Goal: Transaction & Acquisition: Obtain resource

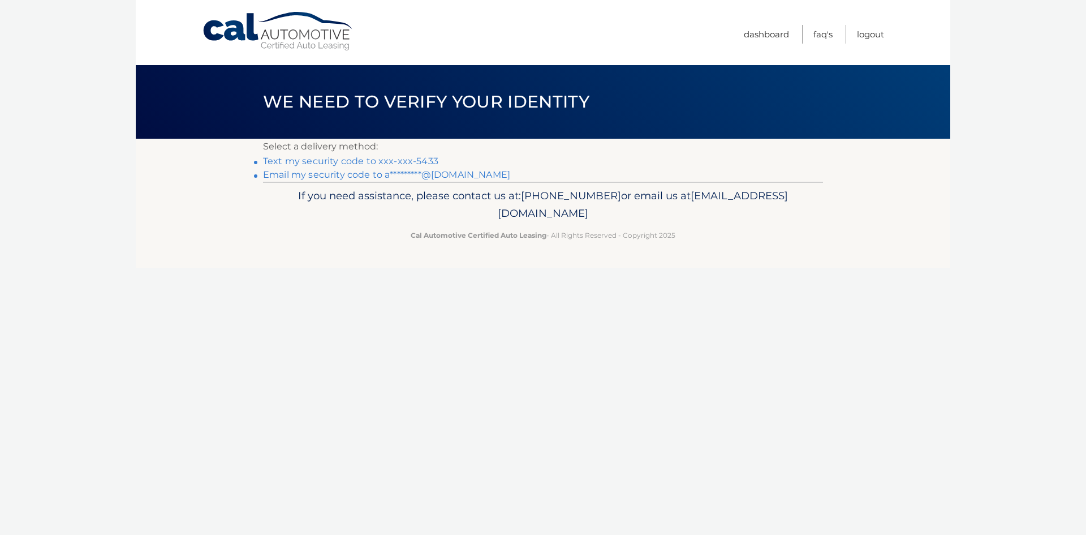
click at [369, 159] on link "Text my security code to xxx-xxx-5433" at bounding box center [350, 161] width 175 height 11
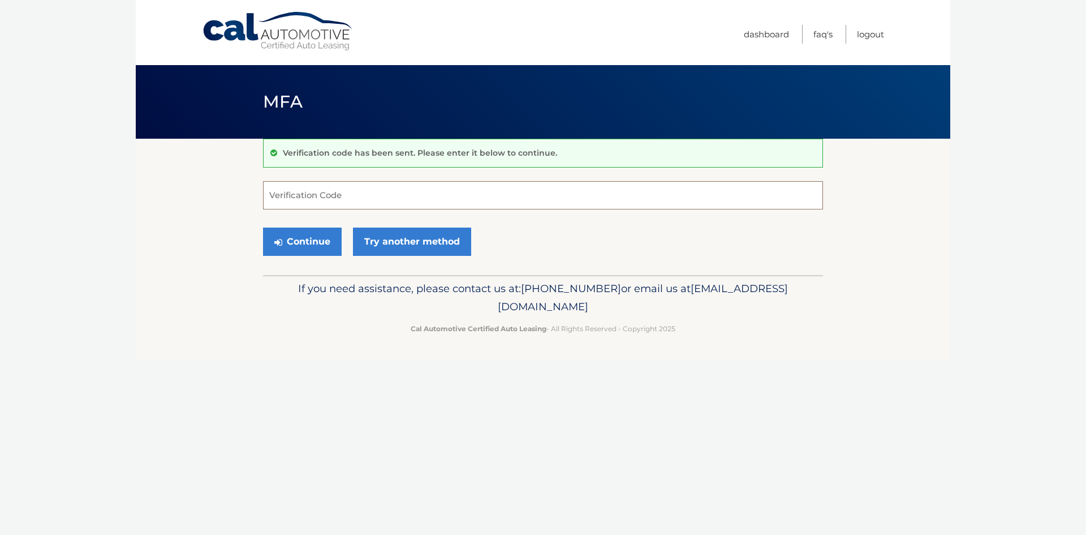
click at [344, 197] on input "Verification Code" at bounding box center [543, 195] width 560 height 28
type input "128928"
click at [330, 236] on button "Continue" at bounding box center [302, 241] width 79 height 28
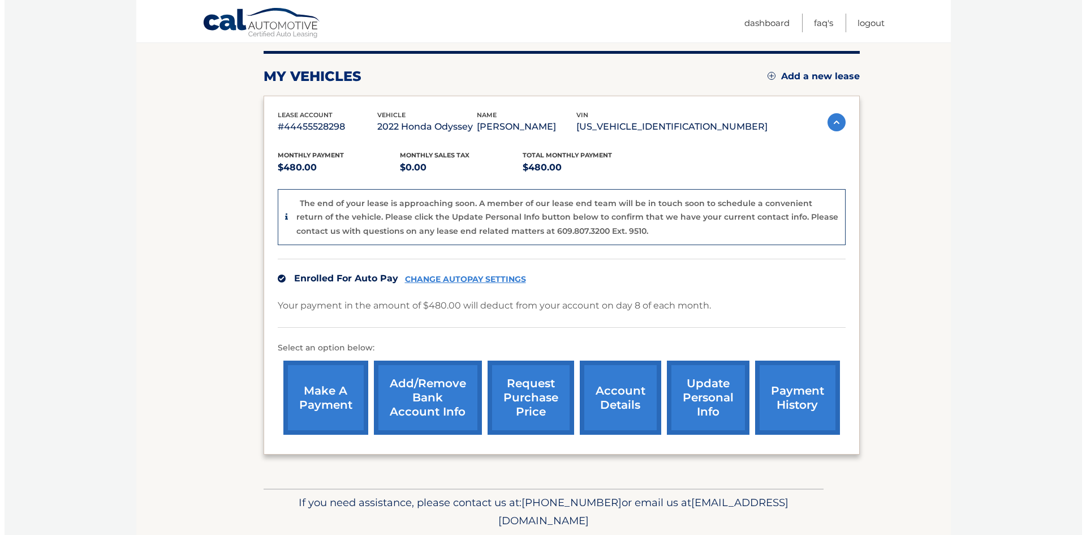
scroll to position [170, 0]
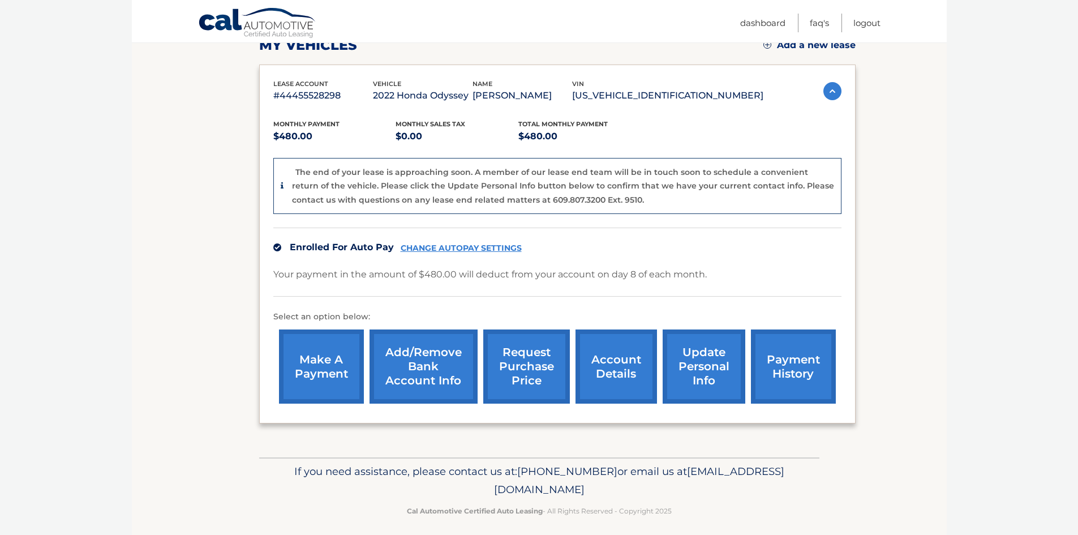
click at [531, 352] on link "request purchase price" at bounding box center [526, 366] width 87 height 74
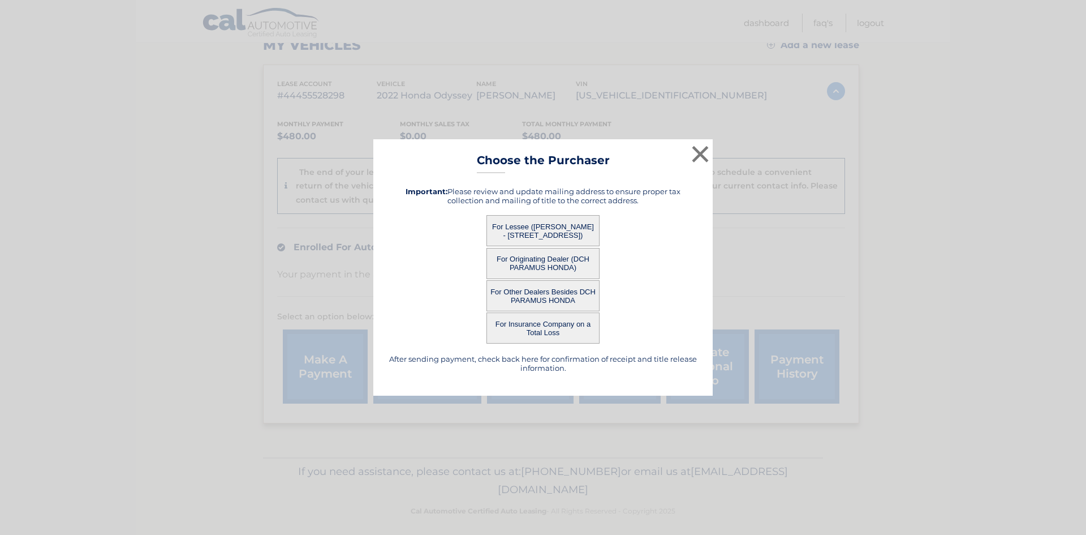
click at [542, 229] on button "For Lessee ([PERSON_NAME] - [STREET_ADDRESS])" at bounding box center [542, 230] width 113 height 31
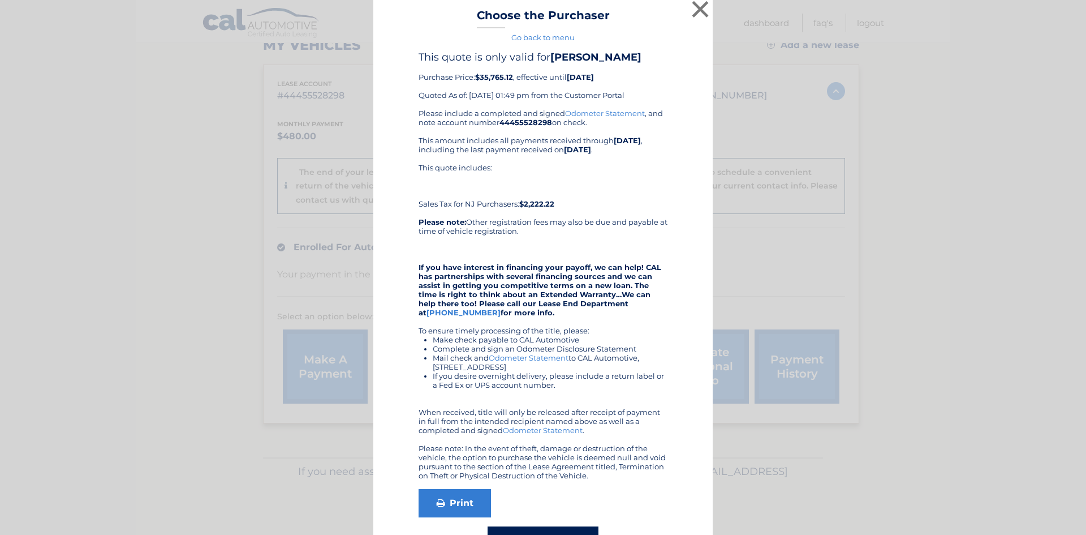
scroll to position [62, 0]
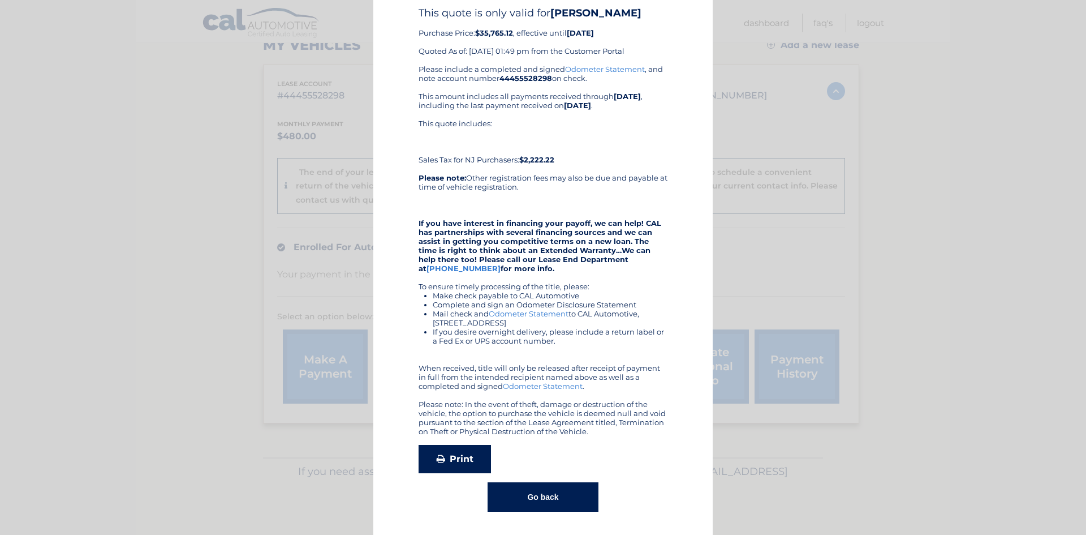
click at [446, 458] on link "Print" at bounding box center [455, 459] width 72 height 28
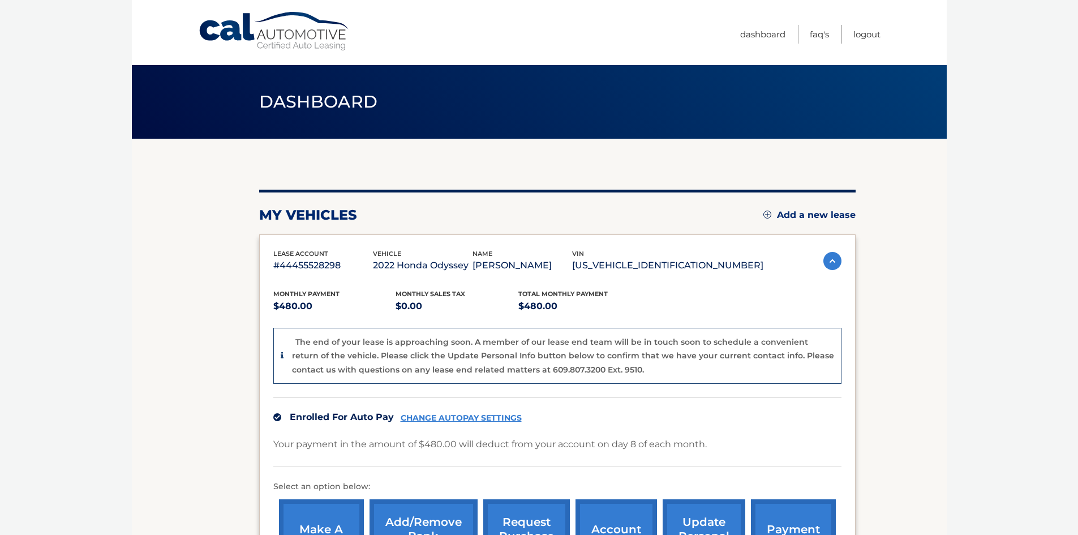
click at [830, 260] on img at bounding box center [832, 261] width 18 height 18
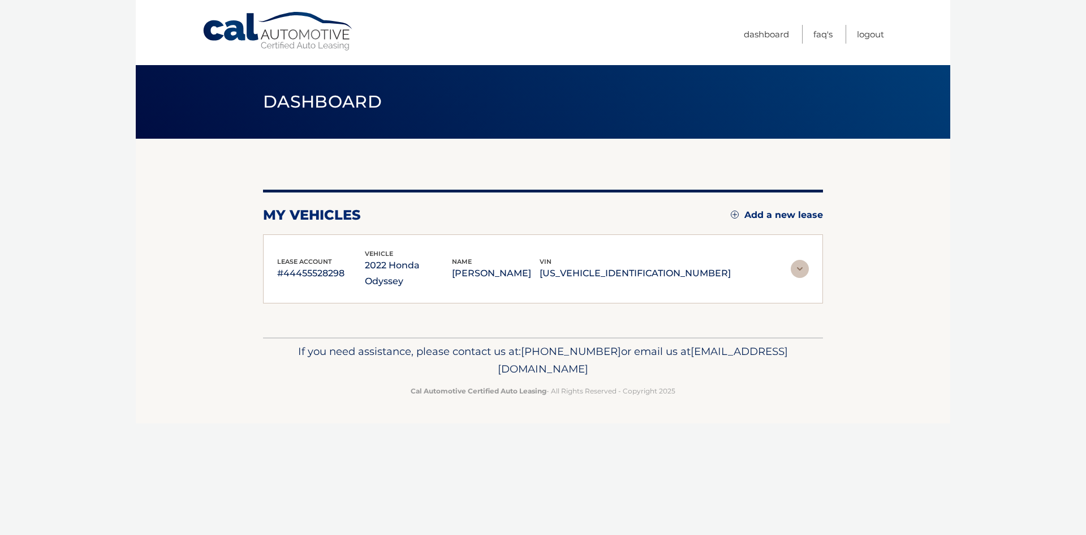
click at [803, 263] on img at bounding box center [800, 269] width 18 height 18
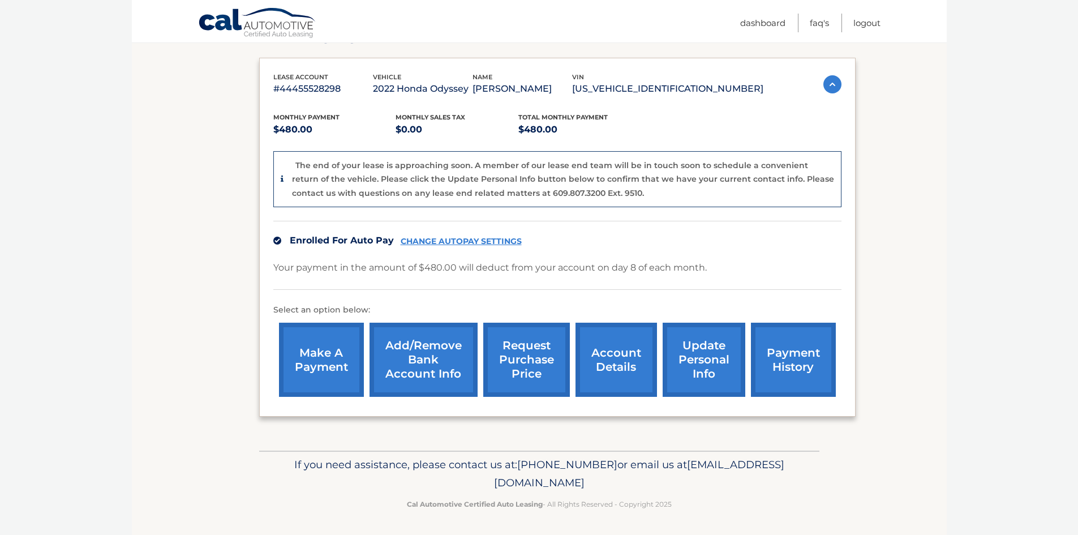
scroll to position [178, 0]
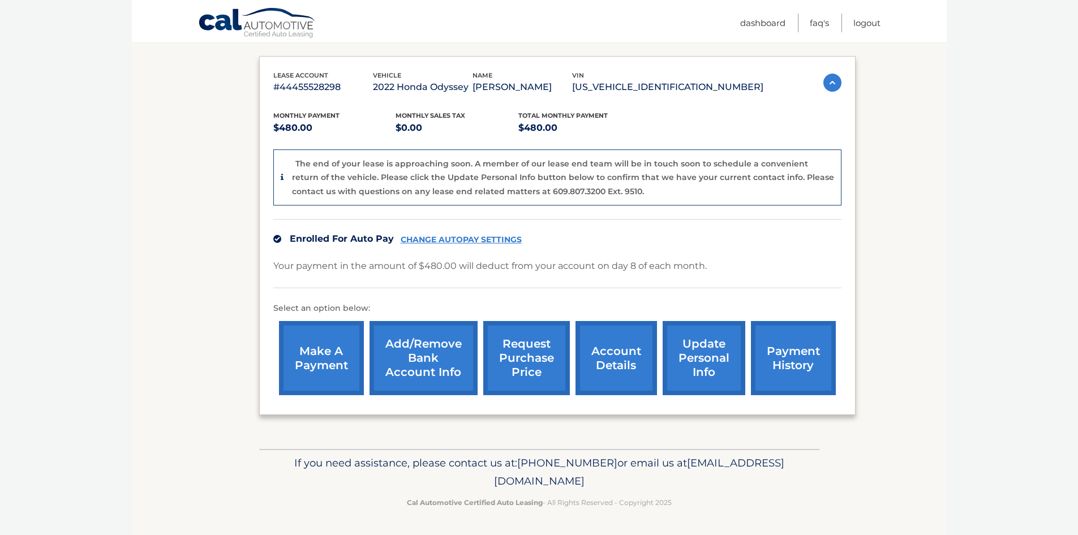
click at [627, 360] on link "account details" at bounding box center [615, 358] width 81 height 74
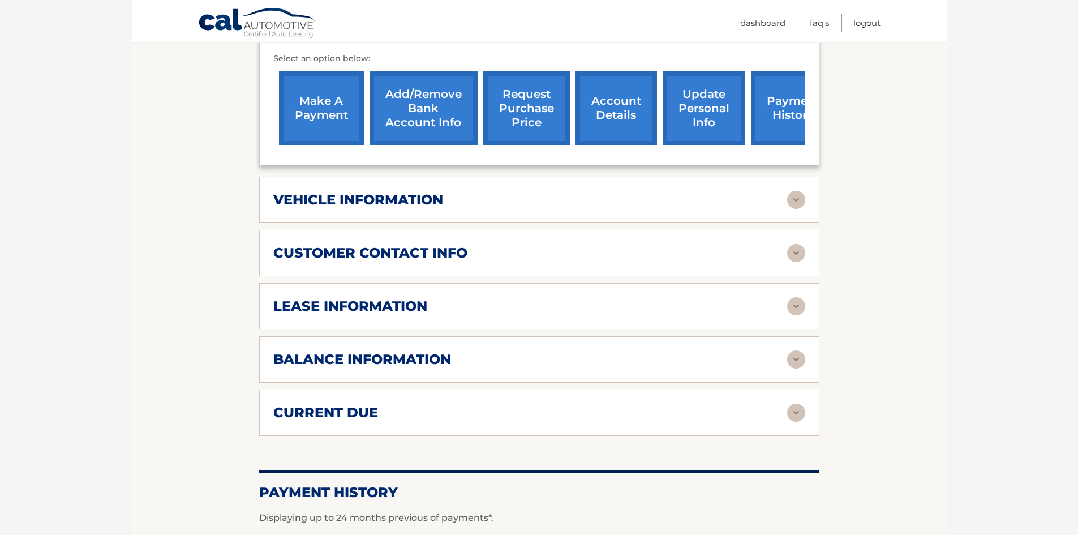
scroll to position [396, 0]
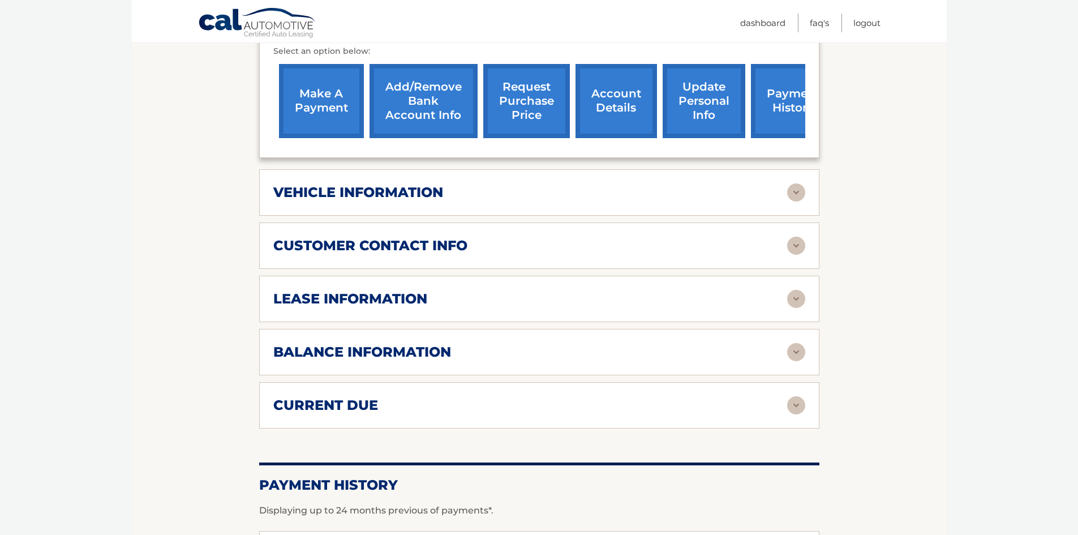
click at [798, 290] on img at bounding box center [796, 299] width 18 height 18
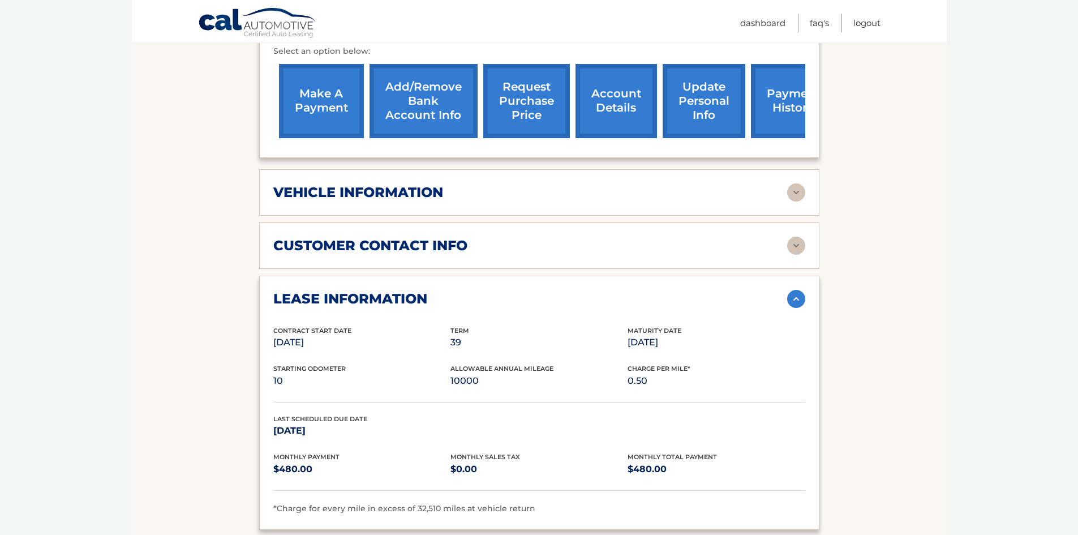
click at [798, 290] on img at bounding box center [796, 299] width 18 height 18
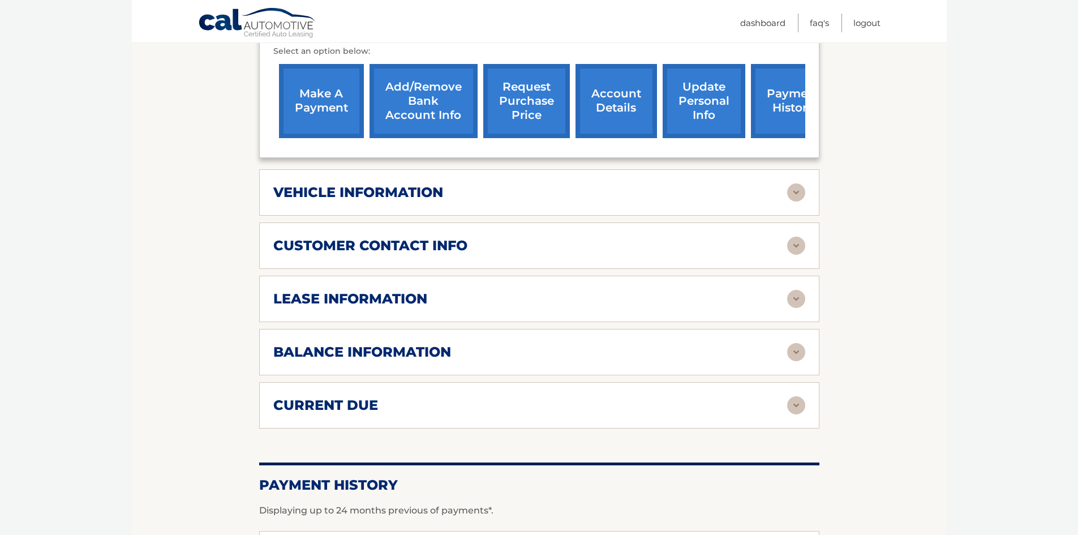
click at [798, 290] on img at bounding box center [796, 299] width 18 height 18
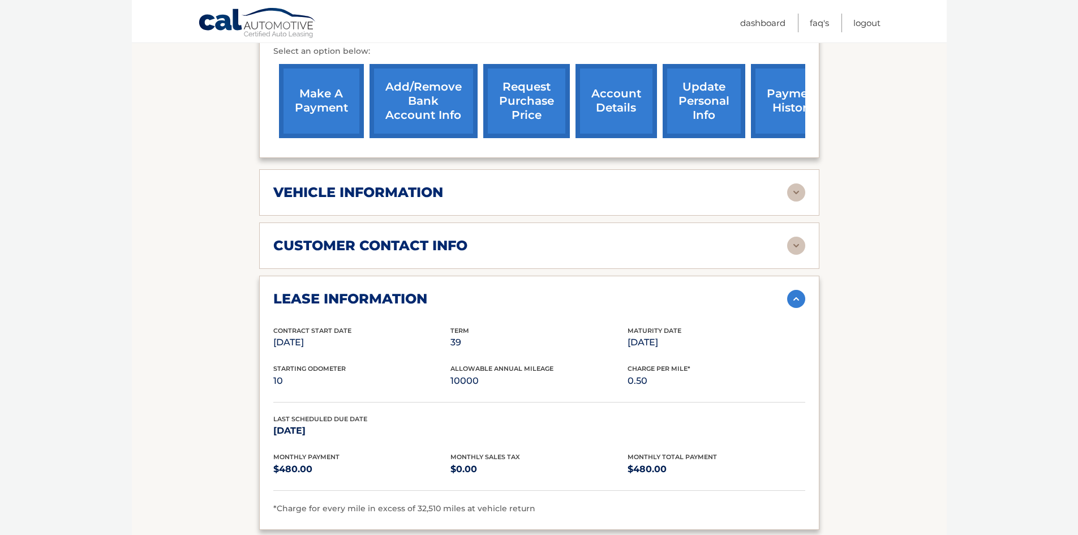
click at [798, 290] on img at bounding box center [796, 299] width 18 height 18
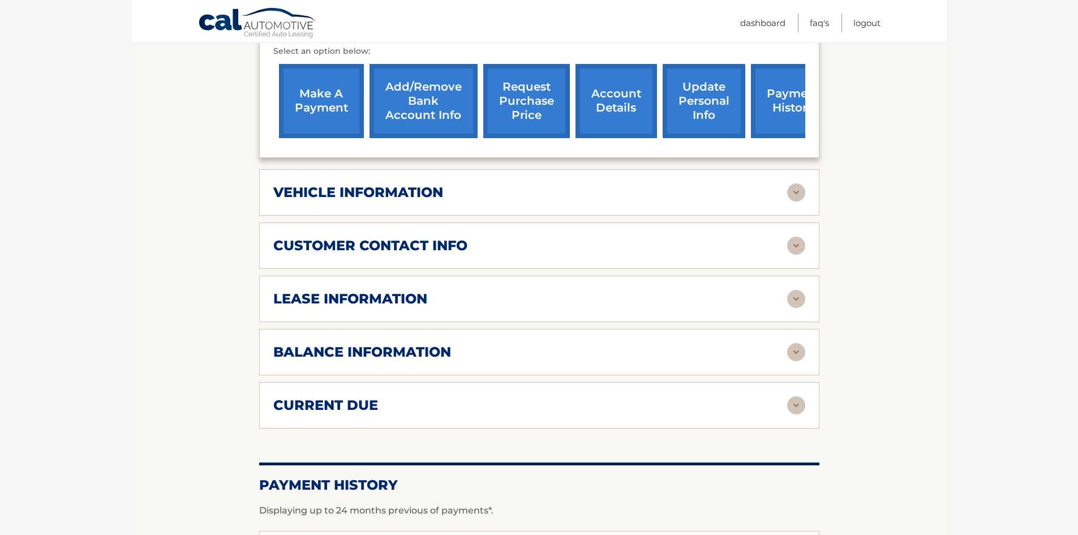
click at [798, 290] on img at bounding box center [796, 299] width 18 height 18
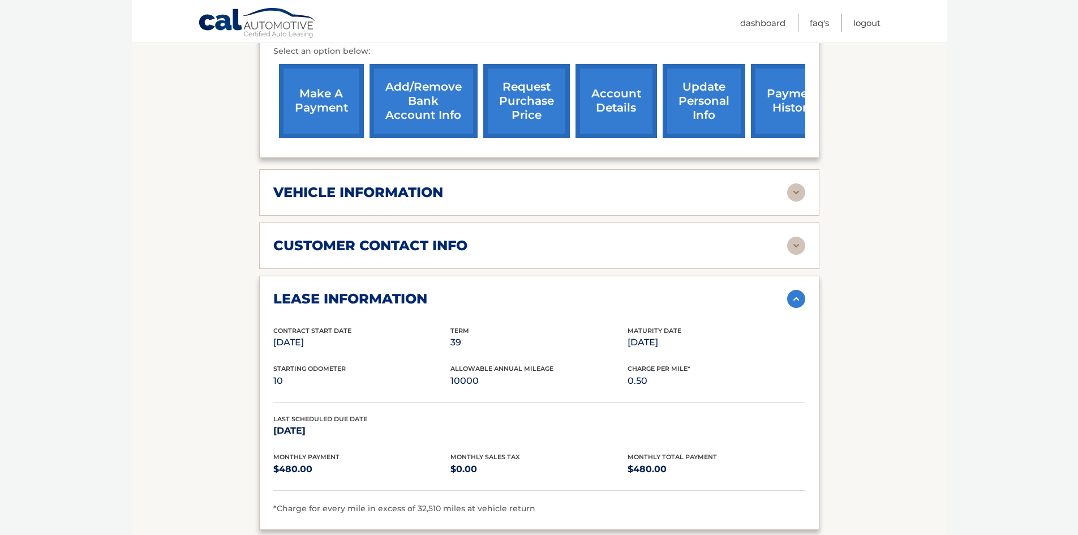
click at [798, 290] on img at bounding box center [796, 299] width 18 height 18
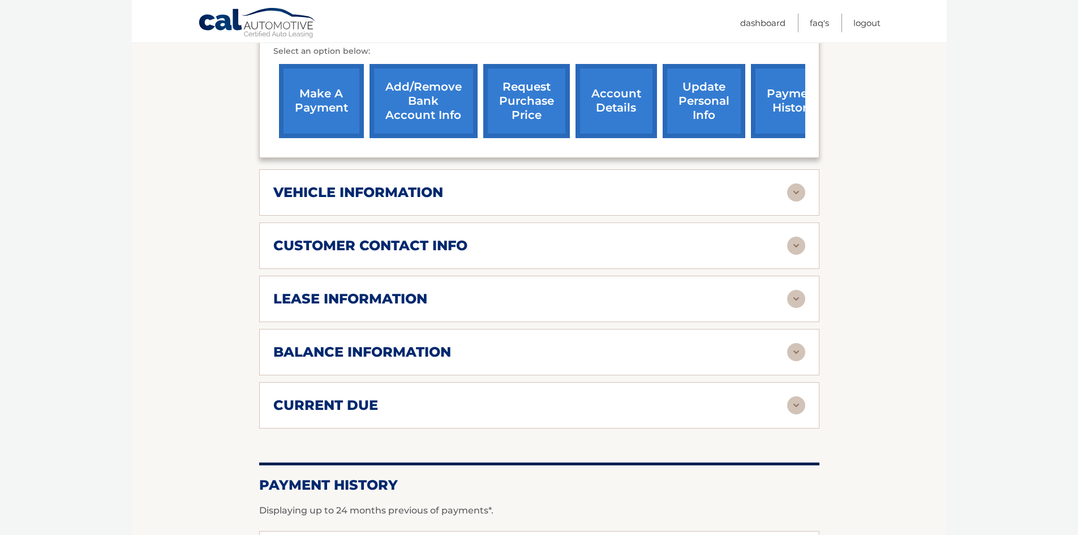
click at [798, 290] on img at bounding box center [796, 299] width 18 height 18
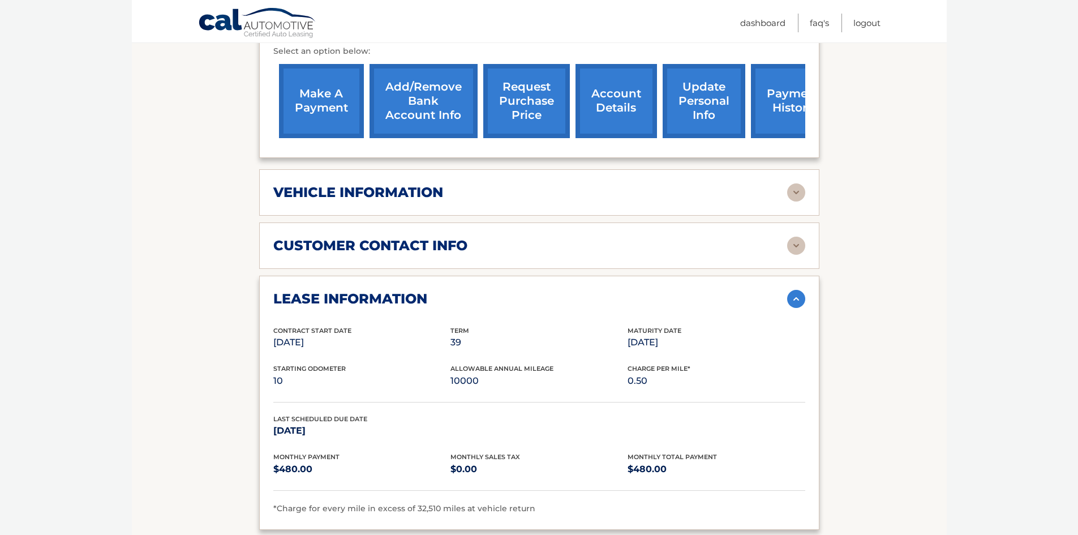
click at [798, 290] on img at bounding box center [796, 299] width 18 height 18
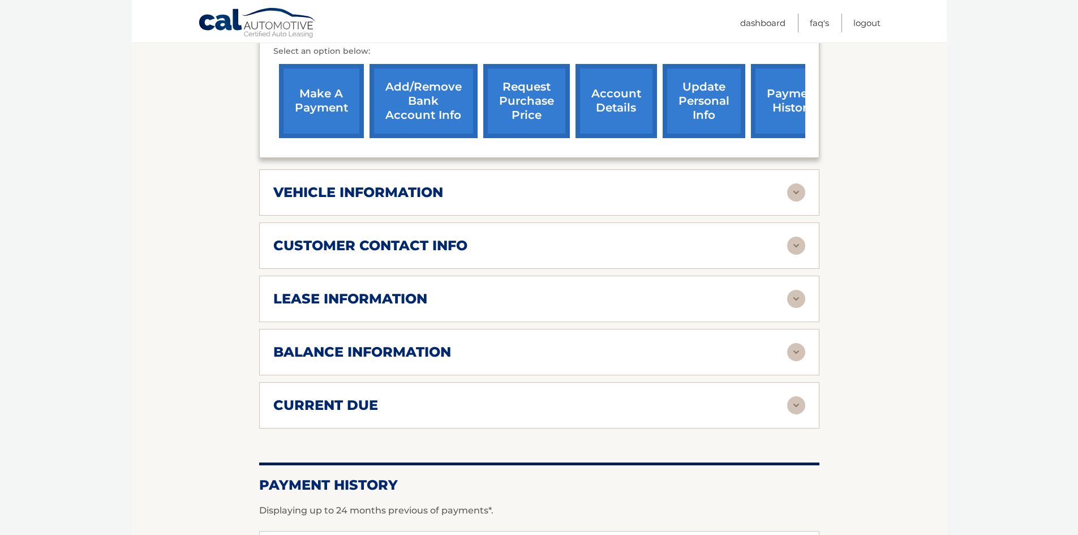
click at [794, 290] on img at bounding box center [796, 299] width 18 height 18
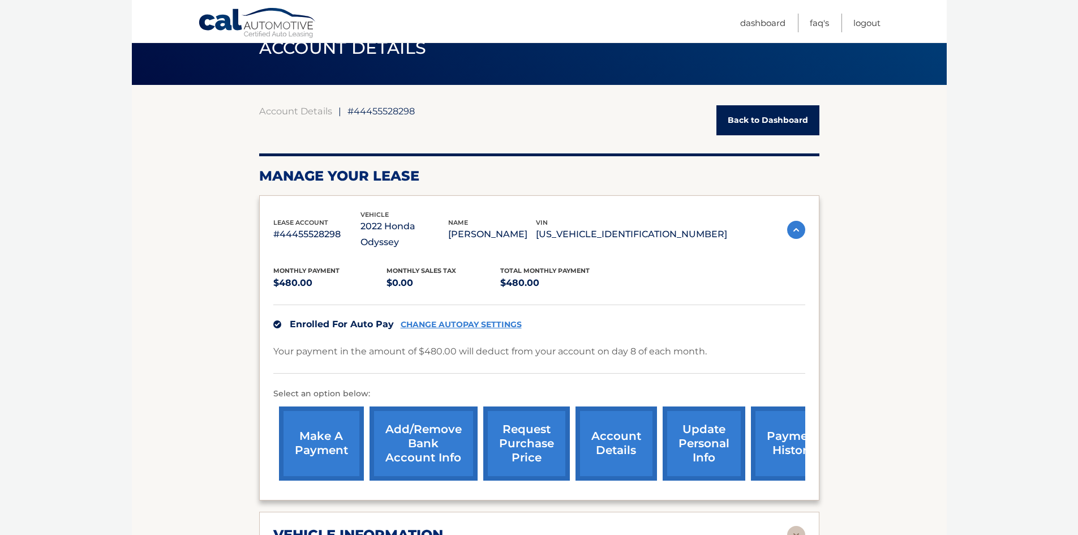
scroll to position [0, 0]
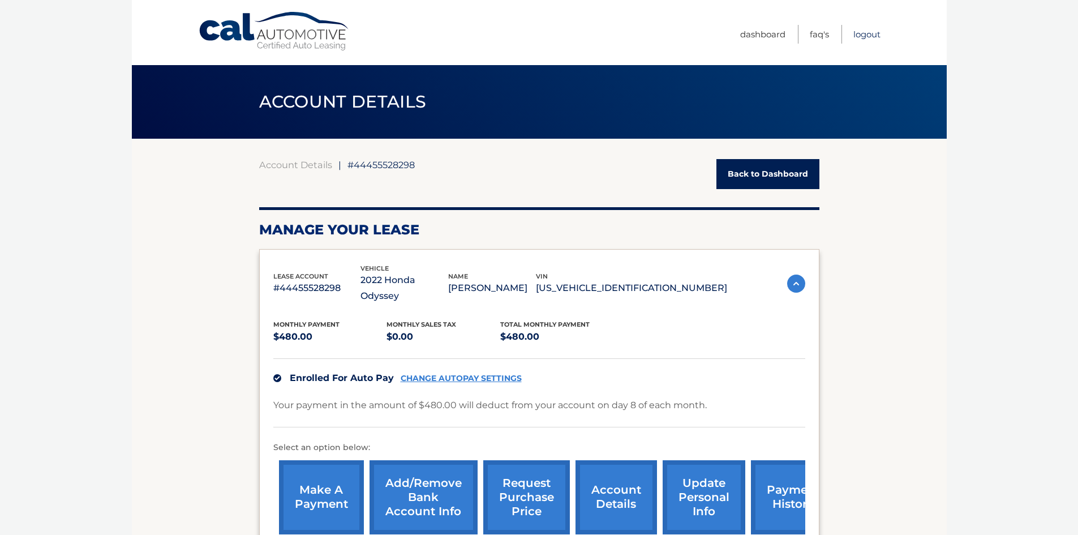
click at [861, 34] on link "Logout" at bounding box center [866, 34] width 27 height 19
